Goal: Task Accomplishment & Management: Manage account settings

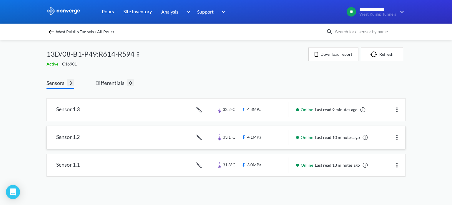
click at [286, 141] on link at bounding box center [226, 137] width 359 height 22
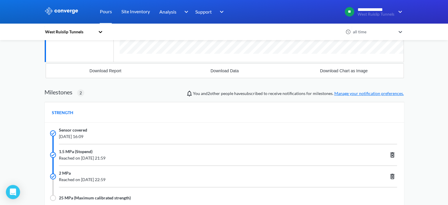
scroll to position [419, 359]
click at [355, 93] on link "Manage your notification preferences." at bounding box center [369, 93] width 70 height 5
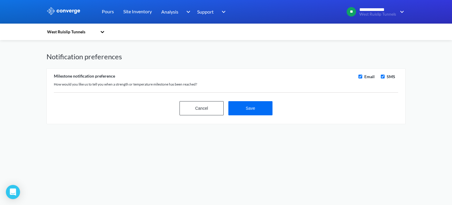
click at [362, 75] on input "checkbox" at bounding box center [361, 77] width 4 height 4
checkbox input "false"
click at [384, 76] on input "checkbox" at bounding box center [383, 77] width 4 height 4
checkbox input "false"
click at [246, 108] on button "Save" at bounding box center [251, 108] width 44 height 14
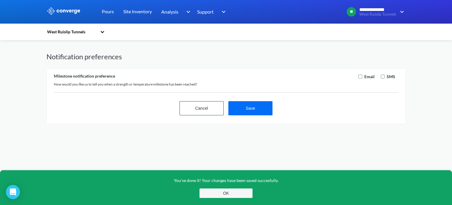
click at [239, 191] on button "OK" at bounding box center [226, 192] width 53 height 9
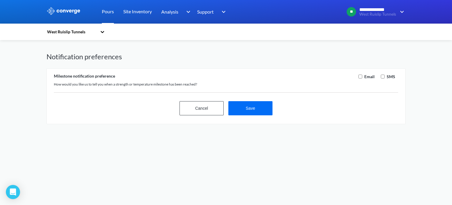
click at [110, 16] on link "Pours" at bounding box center [108, 12] width 12 height 24
